Goal: Information Seeking & Learning: Check status

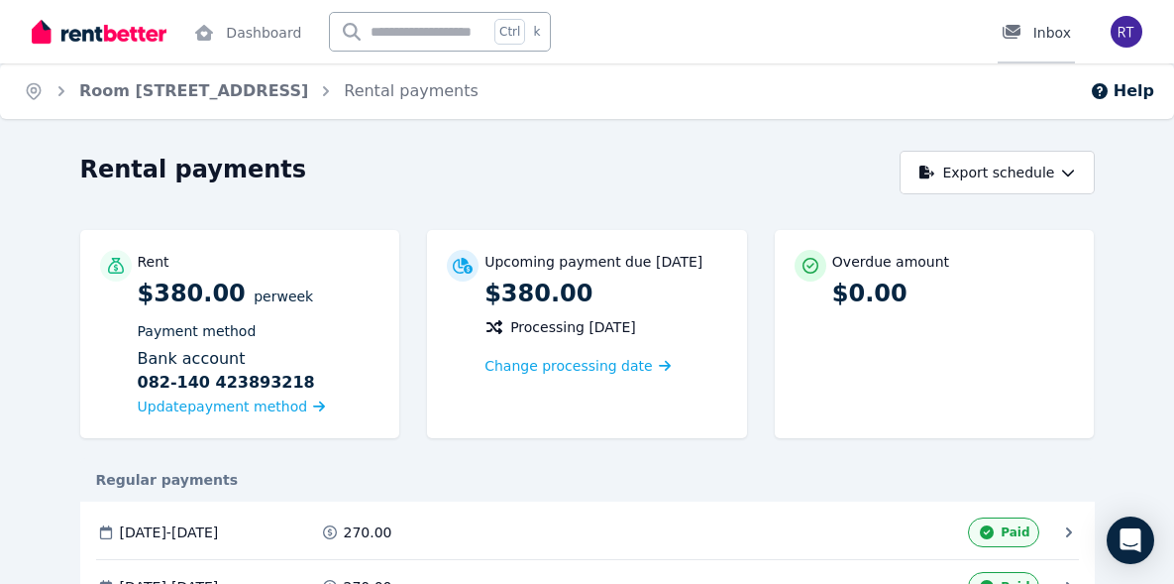
click at [1021, 33] on icon at bounding box center [1012, 32] width 18 height 14
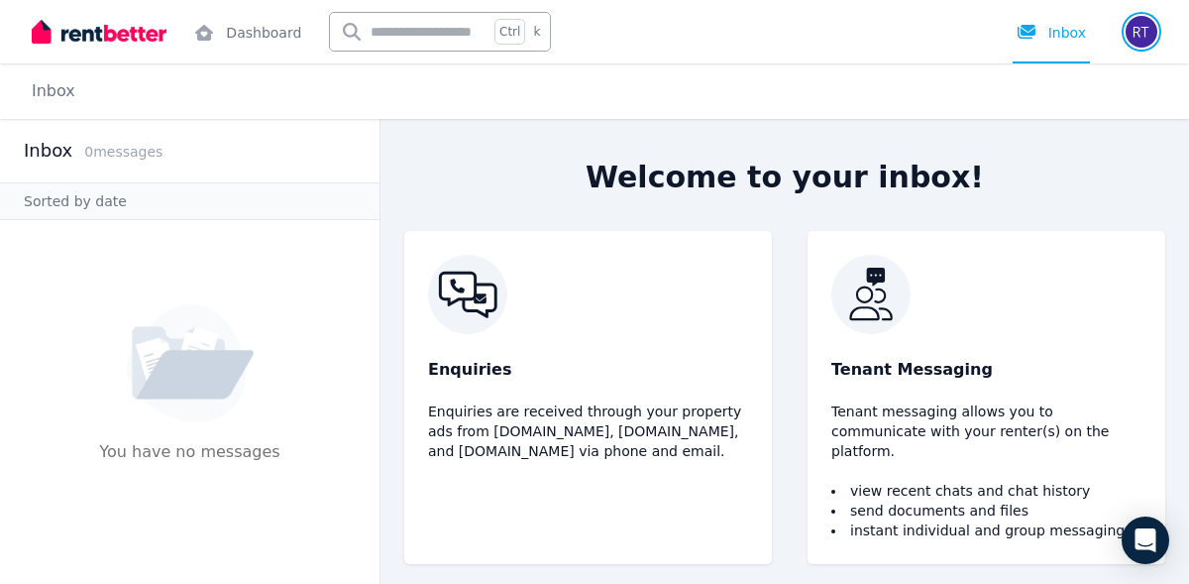
click at [1130, 31] on img "button" at bounding box center [1142, 32] width 32 height 32
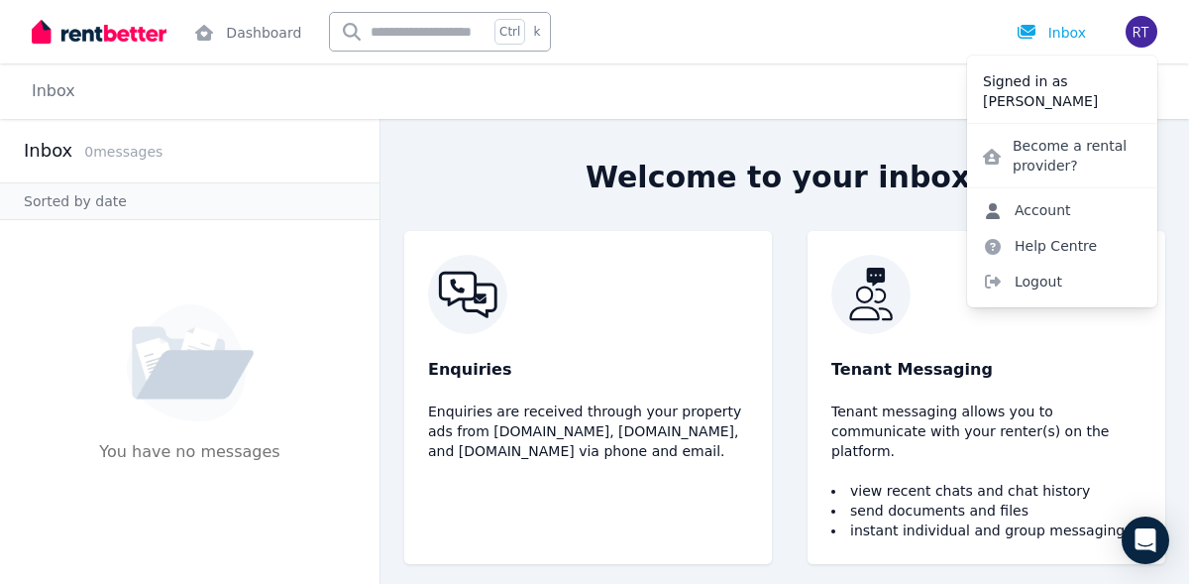
click at [995, 205] on icon at bounding box center [993, 211] width 14 height 16
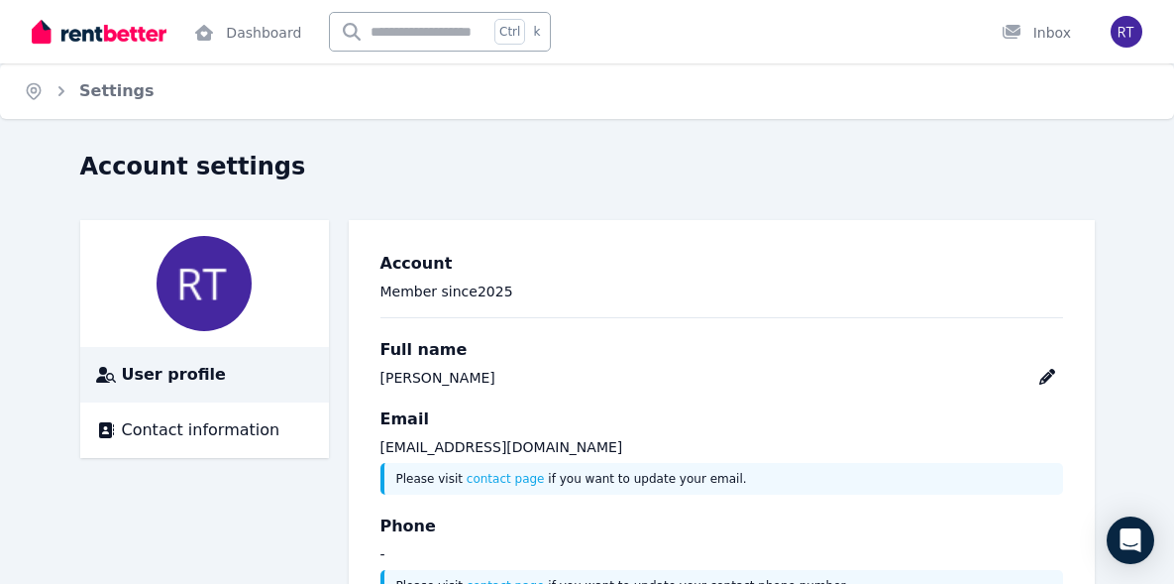
scroll to position [84, 0]
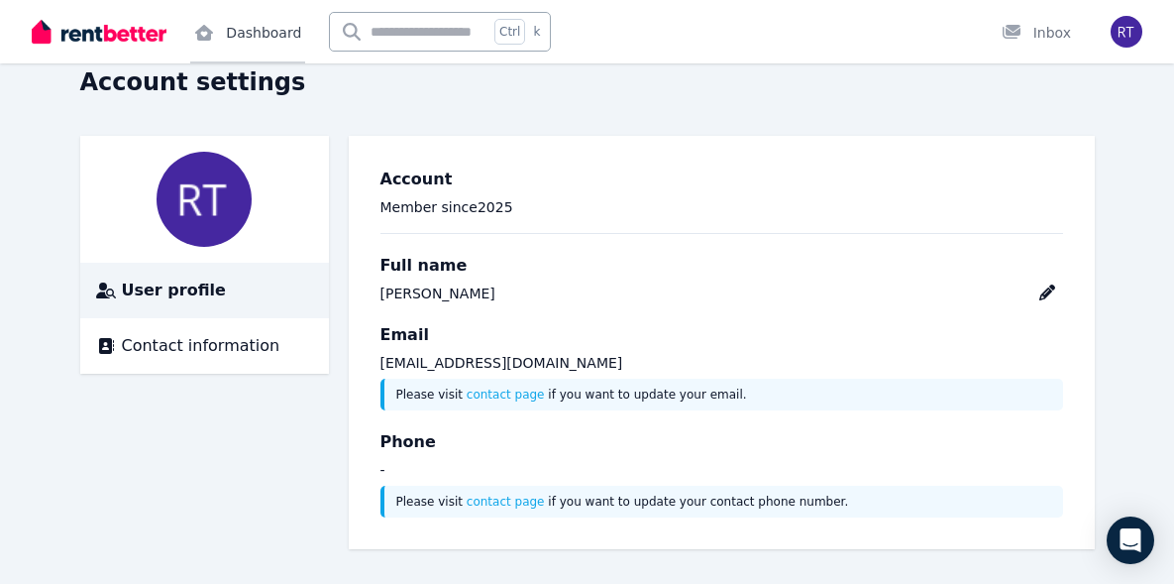
click at [269, 18] on link "Dashboard" at bounding box center [247, 31] width 115 height 63
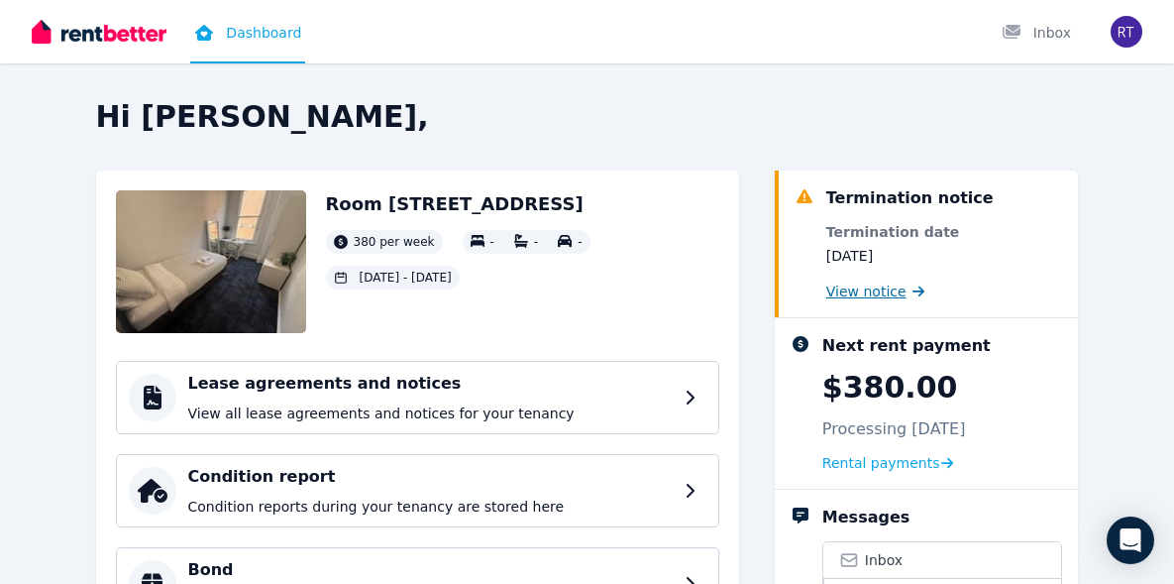
click at [837, 288] on span "View notice" at bounding box center [867, 291] width 80 height 20
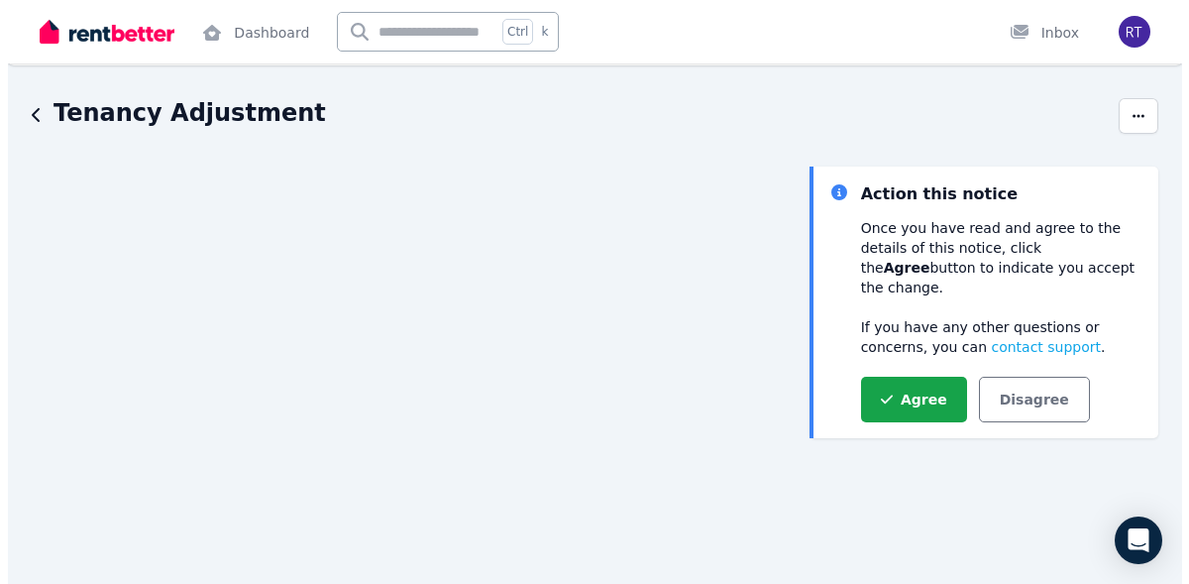
scroll to position [5, 0]
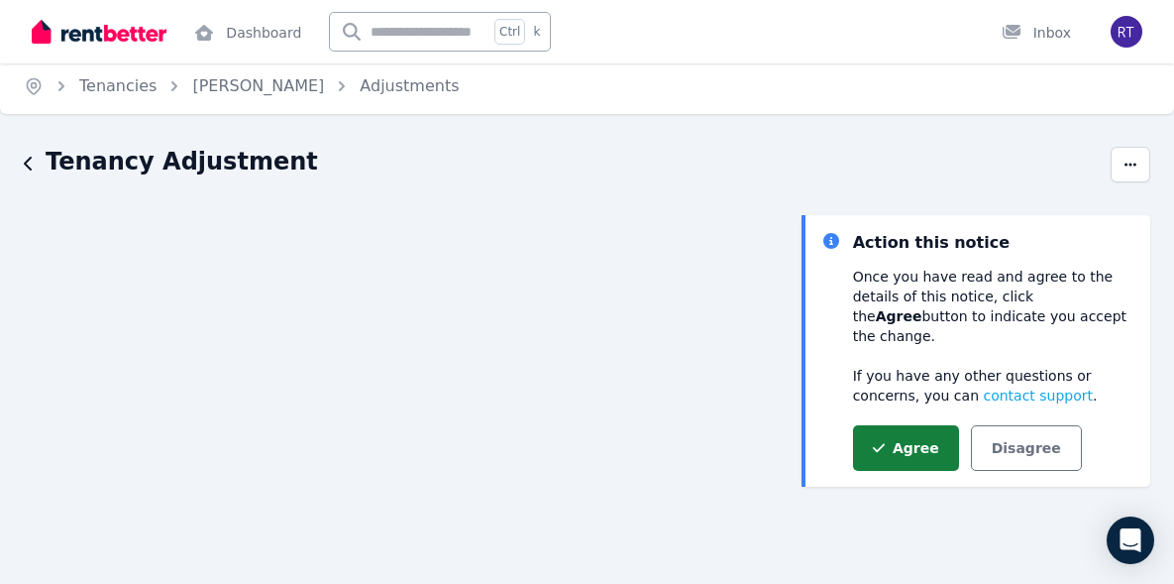
click at [871, 425] on button "Agree" at bounding box center [906, 448] width 106 height 46
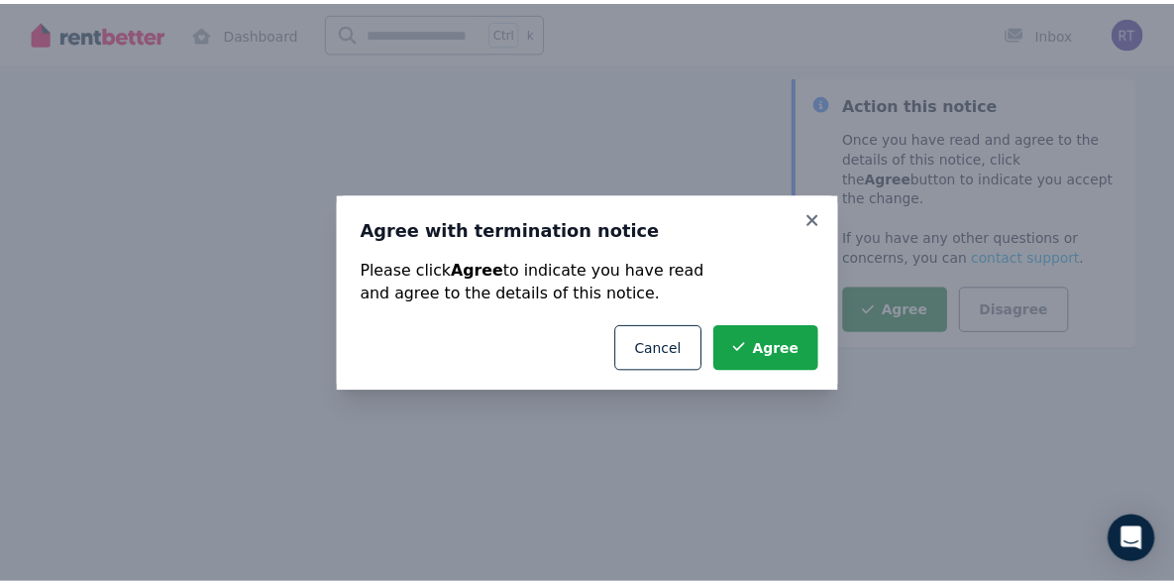
scroll to position [218, 0]
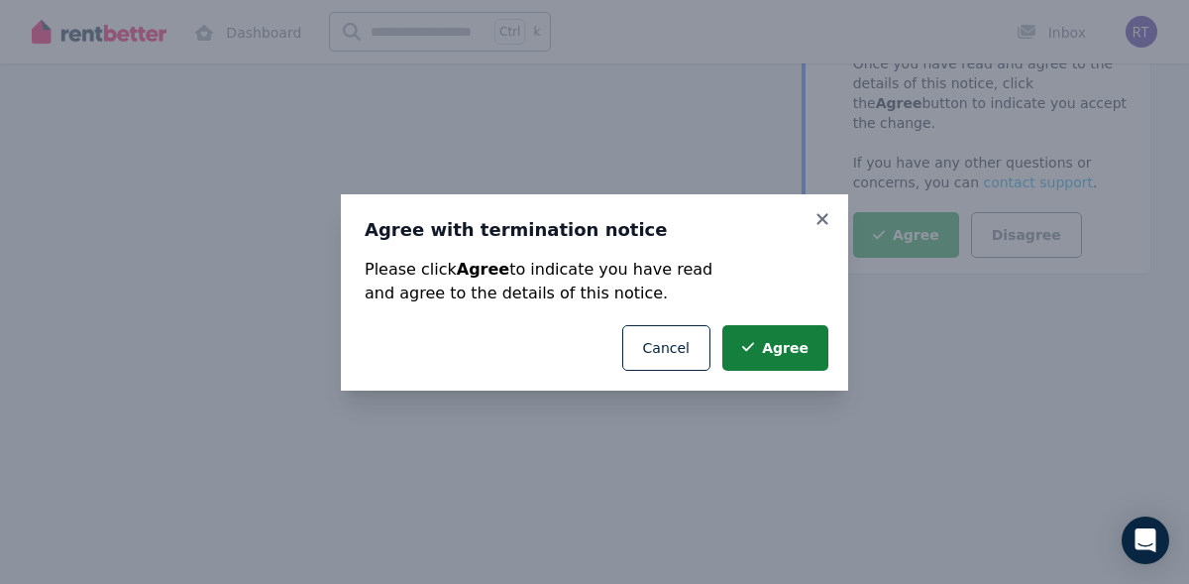
click at [752, 347] on icon "submit" at bounding box center [748, 347] width 12 height 14
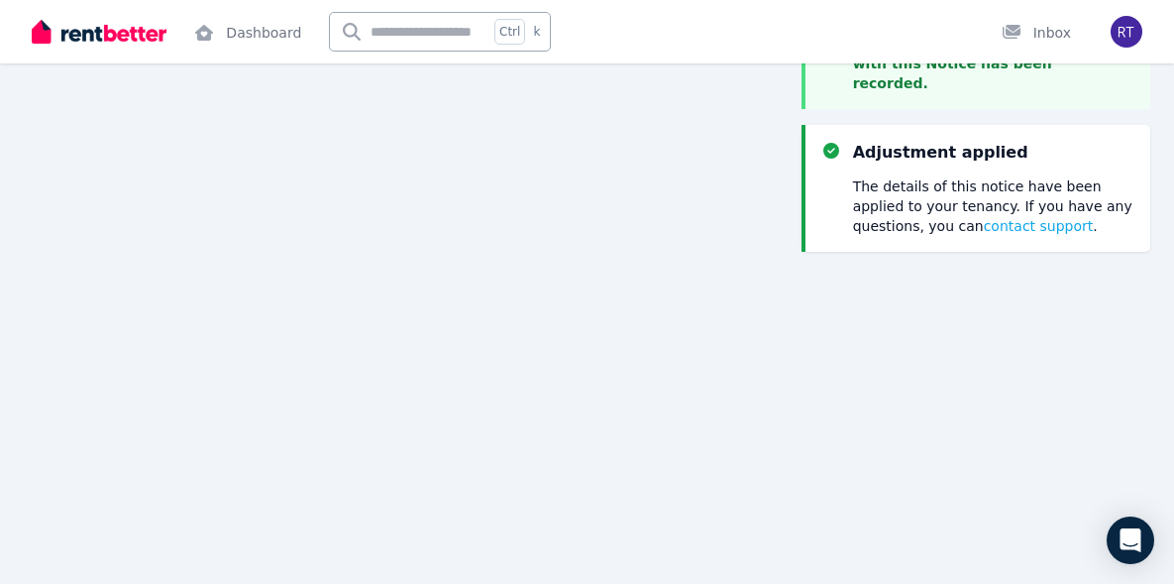
scroll to position [0, 0]
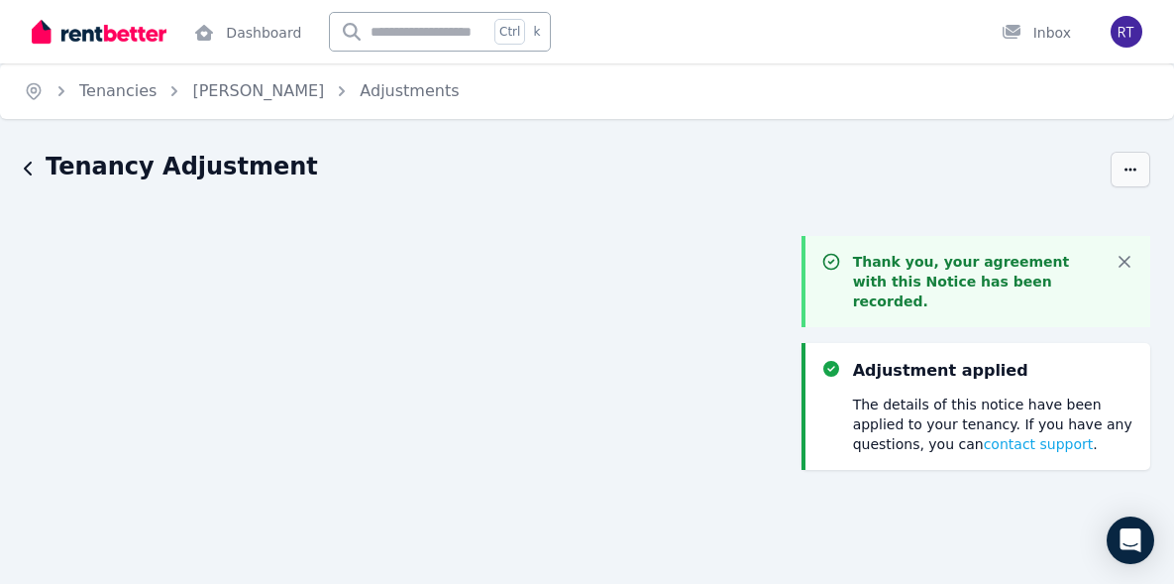
click at [1142, 167] on span "button" at bounding box center [1131, 170] width 40 height 36
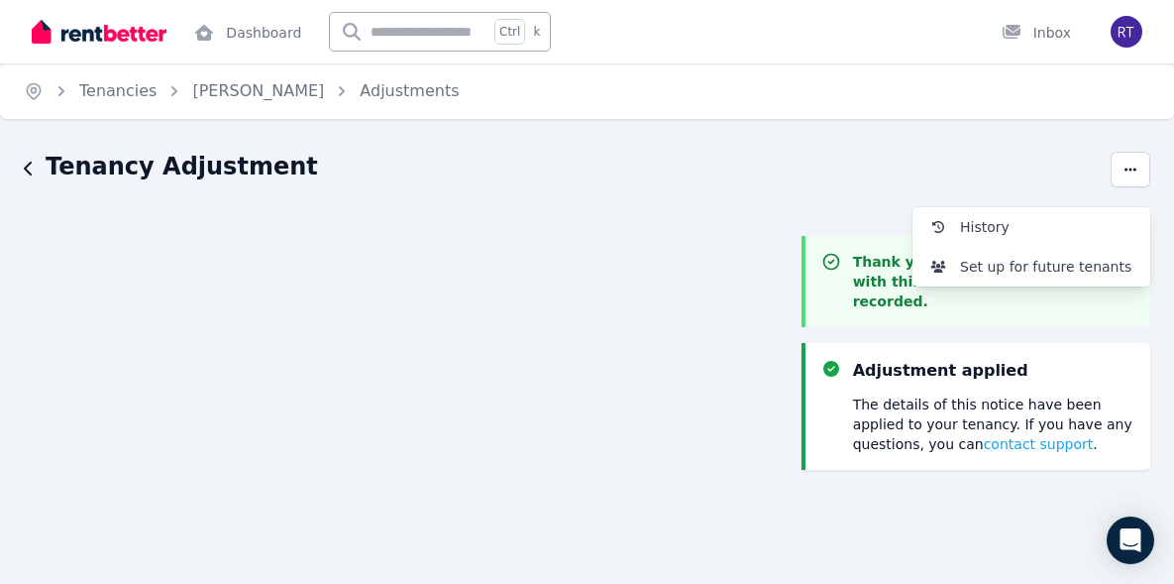
click at [1048, 155] on div "Tenancy Adjustment" at bounding box center [561, 170] width 1075 height 38
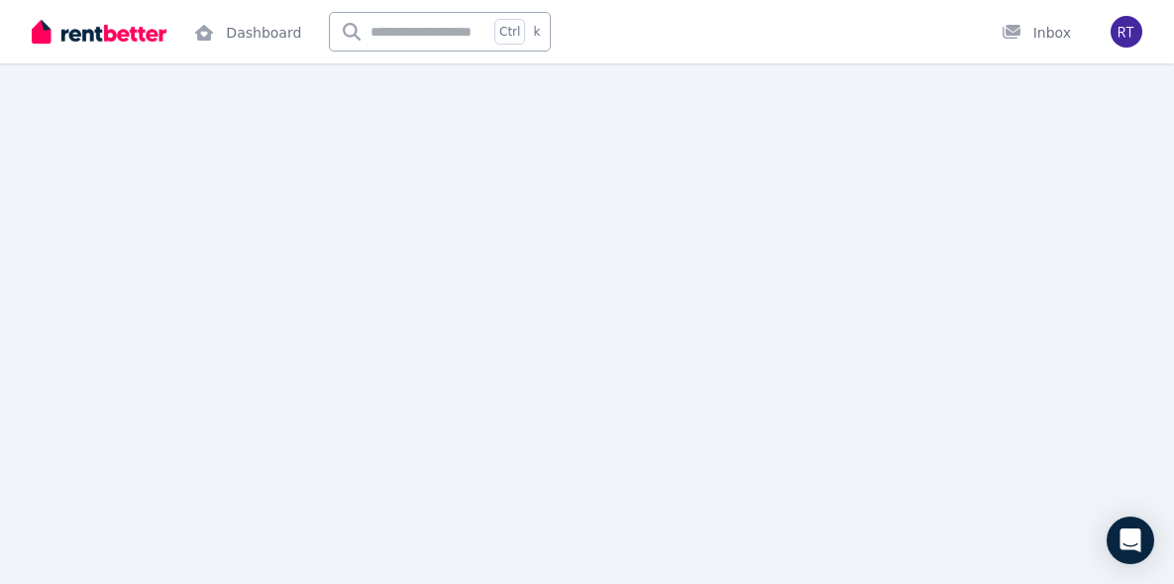
scroll to position [264, 0]
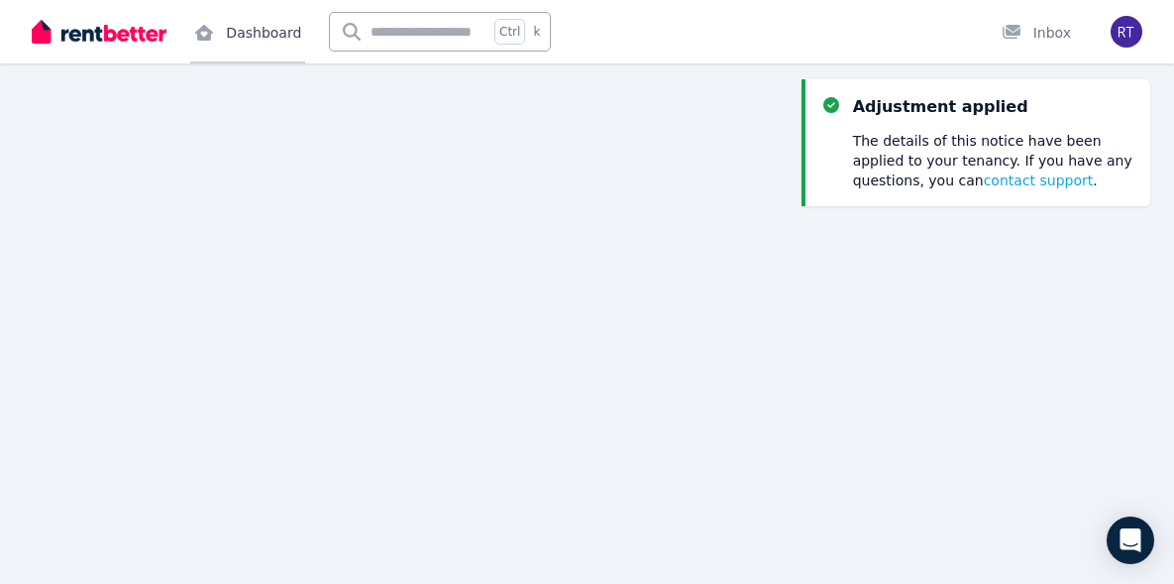
click at [252, 40] on link "Dashboard" at bounding box center [247, 31] width 115 height 63
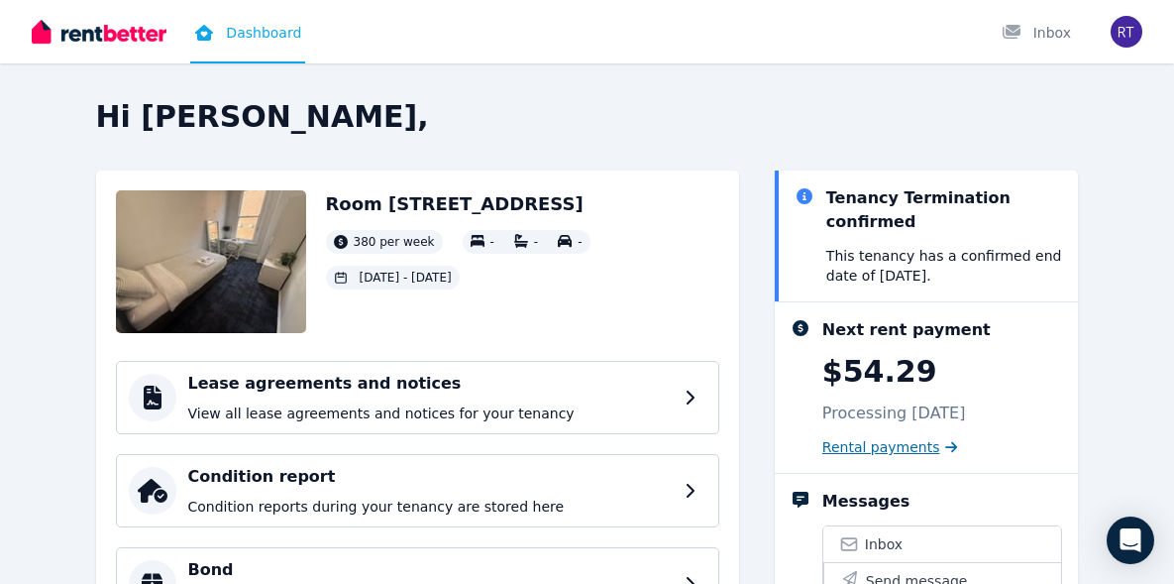
click at [848, 437] on span "Rental payments" at bounding box center [882, 447] width 118 height 20
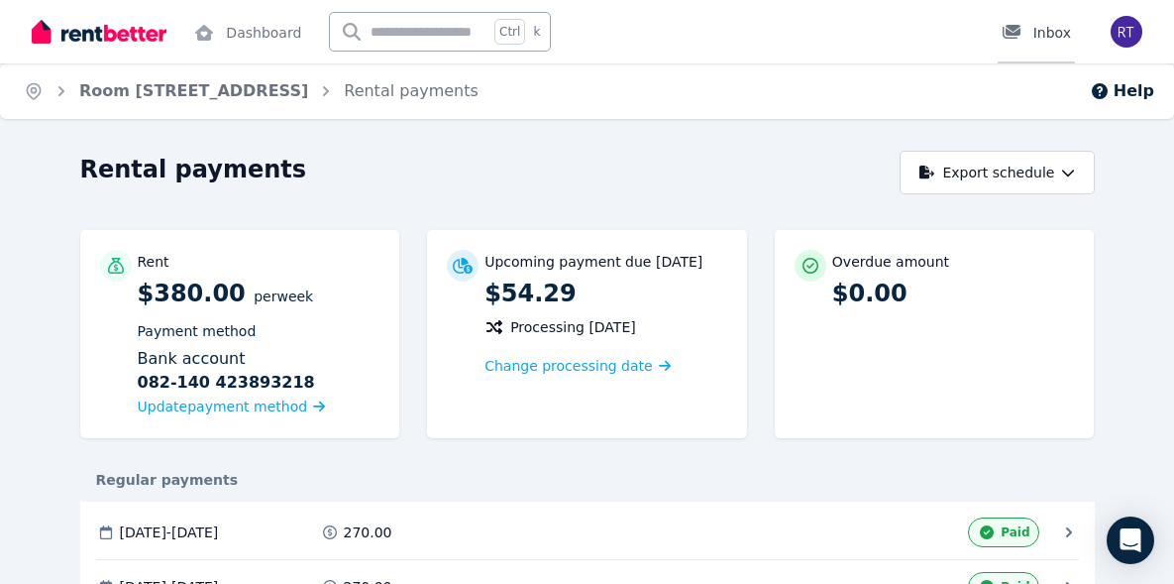
click at [1043, 34] on div "Inbox" at bounding box center [1036, 33] width 69 height 20
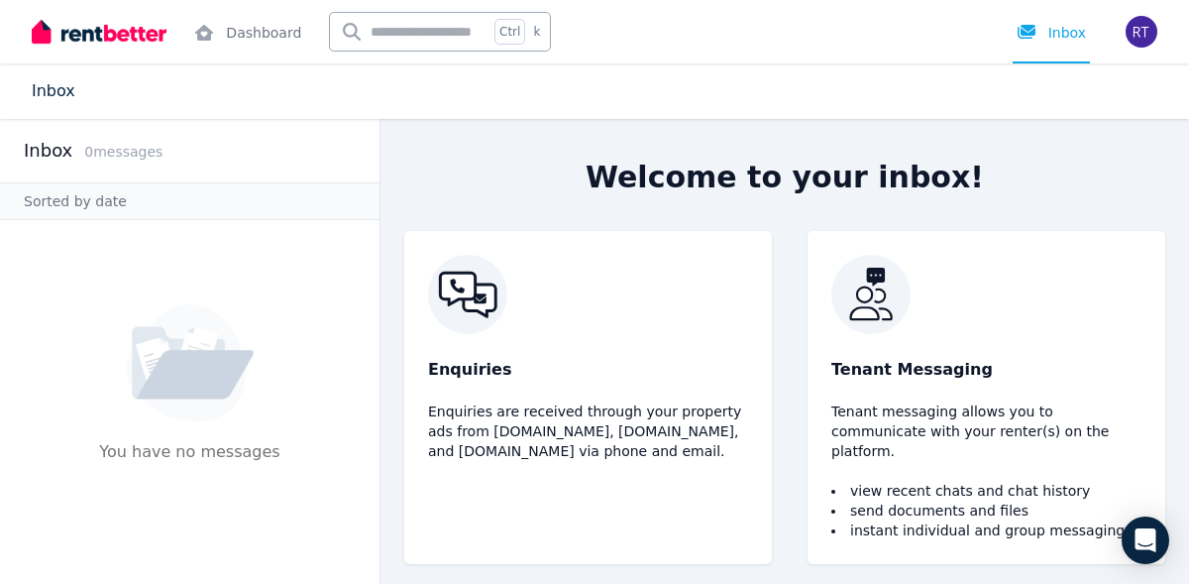
click at [55, 95] on link "Inbox" at bounding box center [54, 90] width 44 height 19
click at [224, 30] on link "Dashboard" at bounding box center [247, 31] width 115 height 63
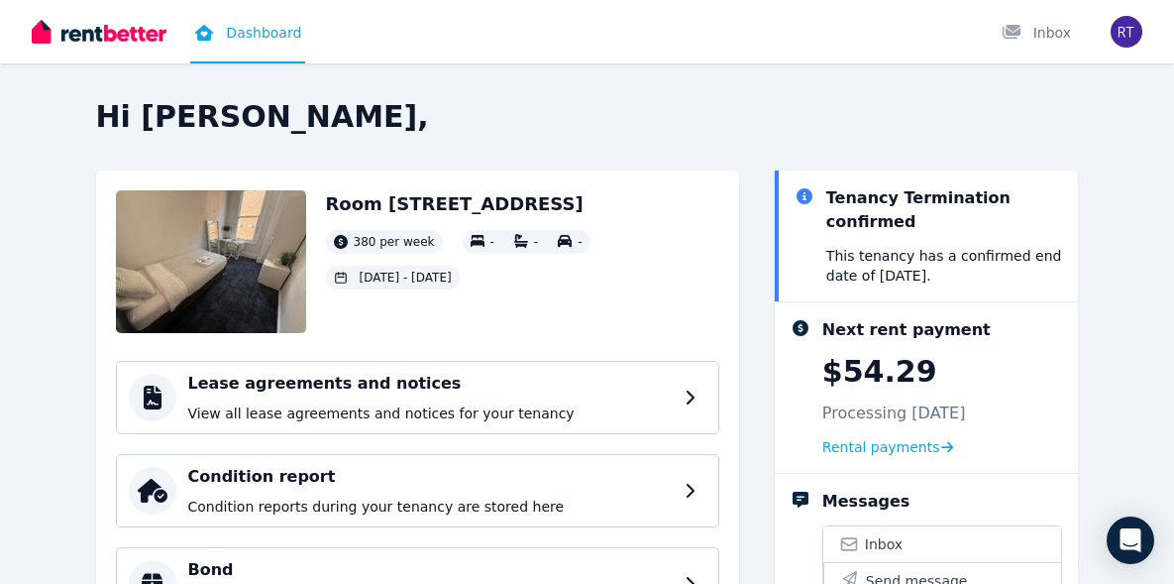
click at [191, 277] on img at bounding box center [211, 261] width 190 height 143
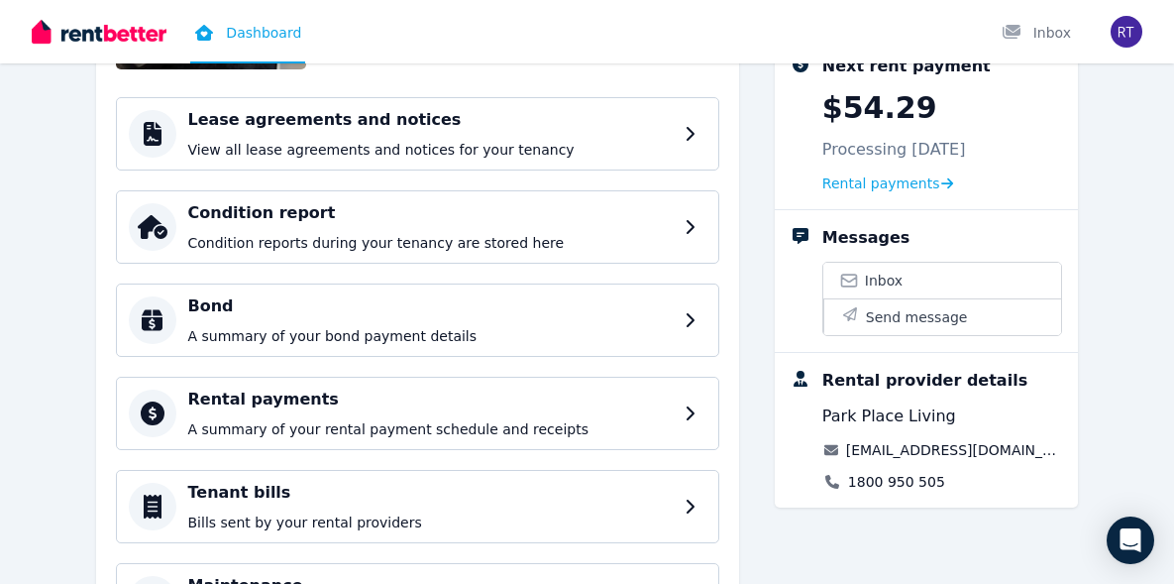
scroll to position [389, 0]
